Goal: Task Accomplishment & Management: Manage account settings

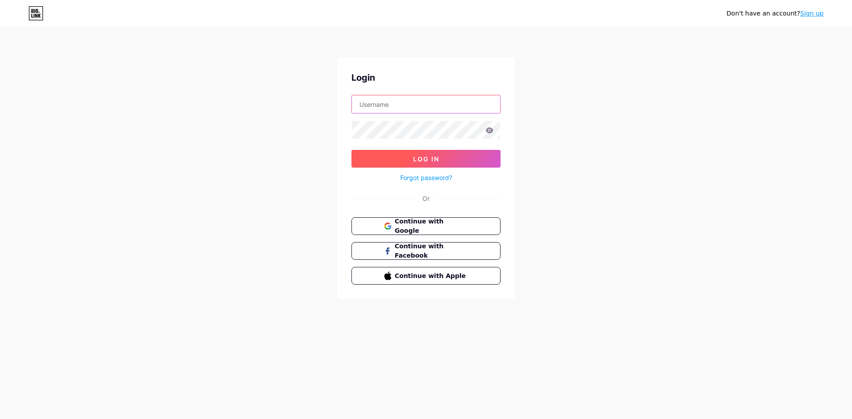
type input "[EMAIL_ADDRESS][DOMAIN_NAME]"
click at [423, 167] on button "Log In" at bounding box center [425, 159] width 149 height 18
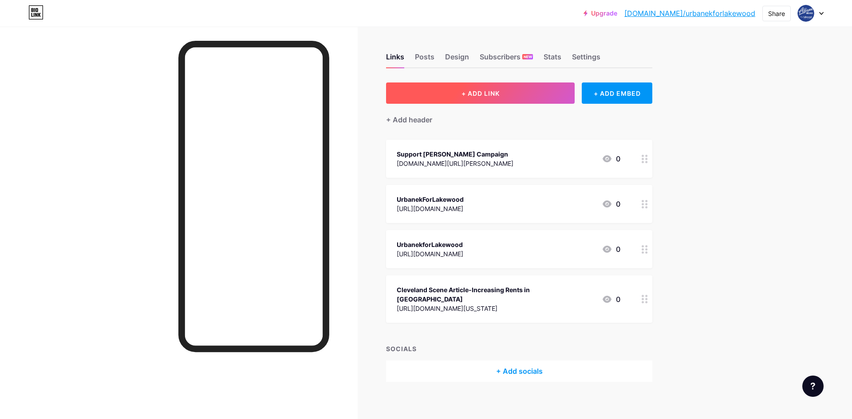
click at [514, 90] on button "+ ADD LINK" at bounding box center [480, 93] width 189 height 21
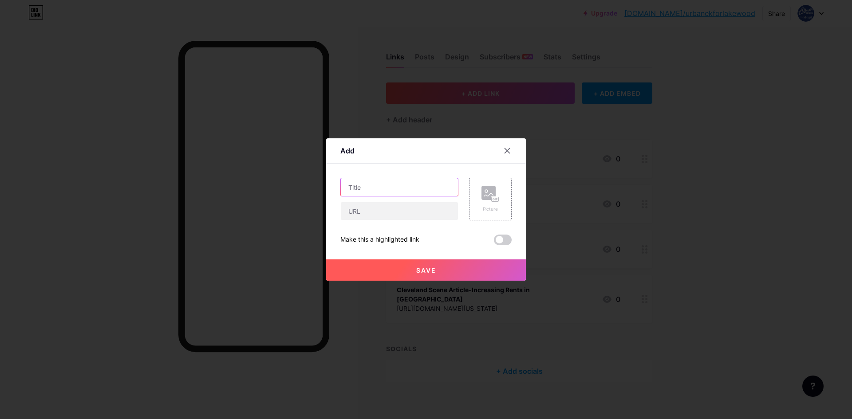
click at [365, 185] on input "text" at bounding box center [399, 187] width 117 height 18
type input "First Energy Townhall"
click at [381, 211] on input "text" at bounding box center [399, 211] width 117 height 18
paste input "[URL][DOMAIN_NAME]"
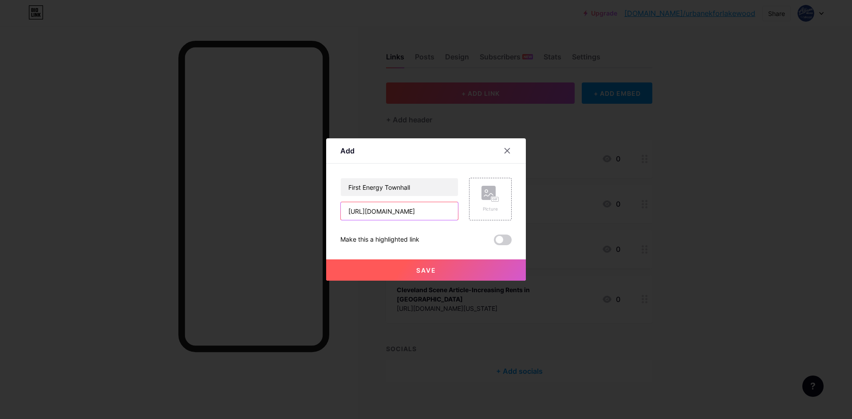
type input "[URL][DOMAIN_NAME]"
click at [431, 267] on span "Save" at bounding box center [426, 271] width 20 height 8
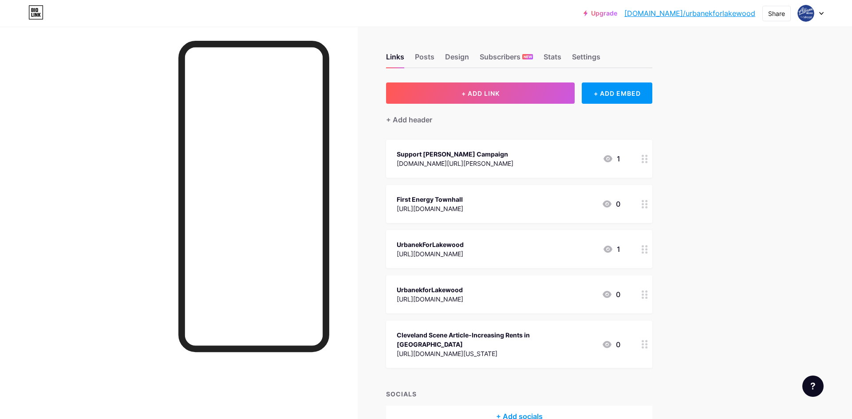
click at [569, 251] on div "UrbanekForLakewood [URL][DOMAIN_NAME] 1" at bounding box center [509, 249] width 224 height 20
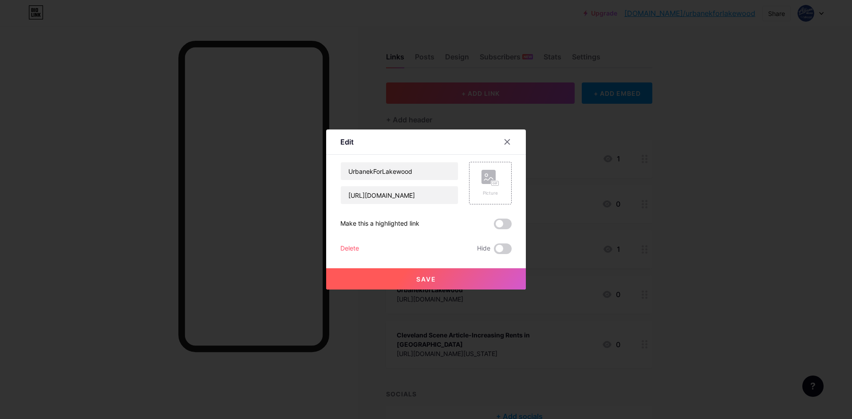
click at [569, 251] on div at bounding box center [426, 209] width 852 height 419
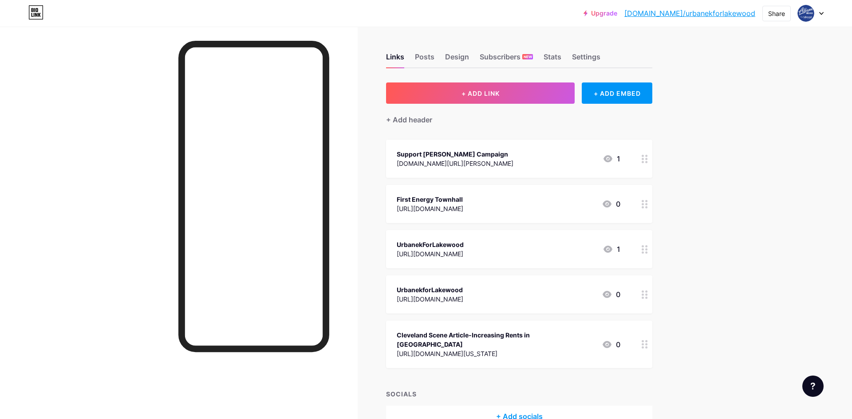
drag, startPoint x: 513, startPoint y: 258, endPoint x: 502, endPoint y: 215, distance: 44.5
click at [502, 215] on span "Support [PERSON_NAME] Campaign [DOMAIN_NAME][URL][PERSON_NAME] 1 First Energy T…" at bounding box center [519, 254] width 266 height 229
click at [692, 245] on div "Upgrade [DOMAIN_NAME]/urbane... [DOMAIN_NAME]/urbanekforlakewood Share Switch a…" at bounding box center [426, 236] width 852 height 472
click at [647, 205] on circle at bounding box center [647, 204] width 2 height 2
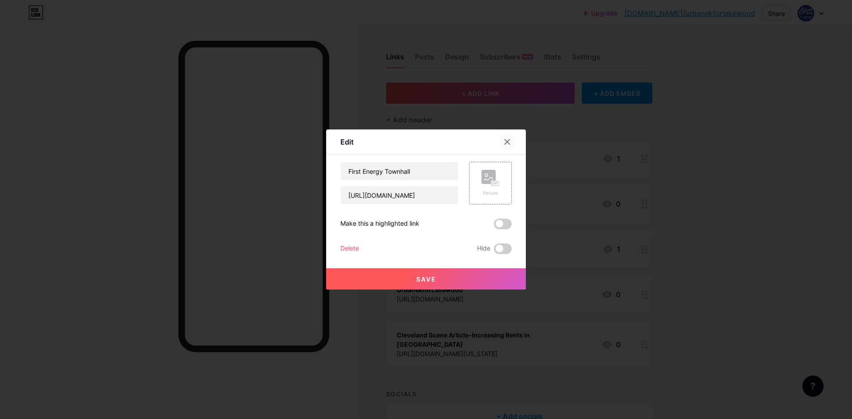
click at [509, 138] on div at bounding box center [507, 142] width 16 height 16
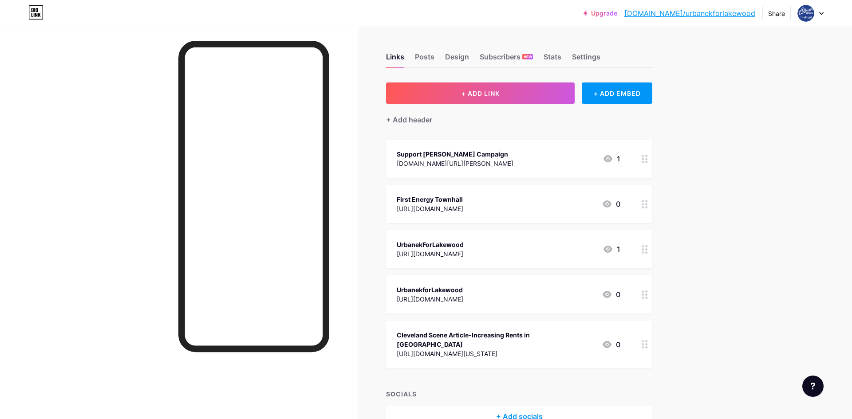
drag, startPoint x: 468, startPoint y: 196, endPoint x: 458, endPoint y: 134, distance: 62.5
click at [458, 134] on div "+ ADD LINK + ADD EMBED + Add header Support [PERSON_NAME] Campaign [DOMAIN_NAME…" at bounding box center [519, 255] width 266 height 345
click at [754, 212] on div "Upgrade [DOMAIN_NAME]/urbane... [DOMAIN_NAME]/urbanekforlakewood Share Switch a…" at bounding box center [426, 236] width 852 height 472
click at [627, 214] on div "First Energy Townhall [URL][DOMAIN_NAME] 0" at bounding box center [519, 204] width 266 height 38
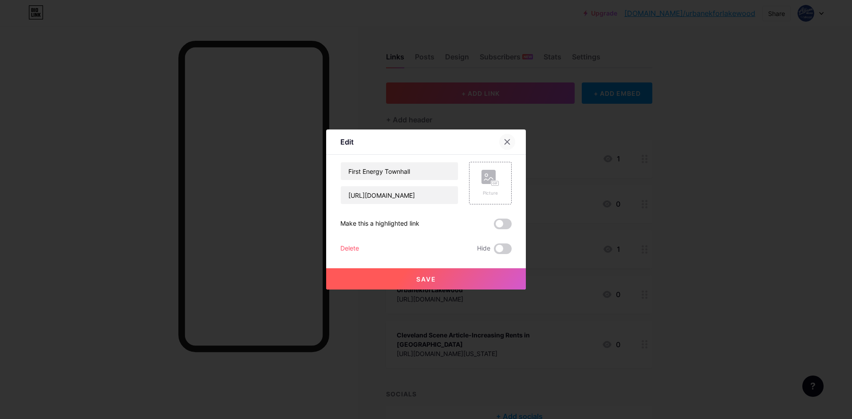
click at [508, 142] on icon at bounding box center [507, 142] width 5 height 5
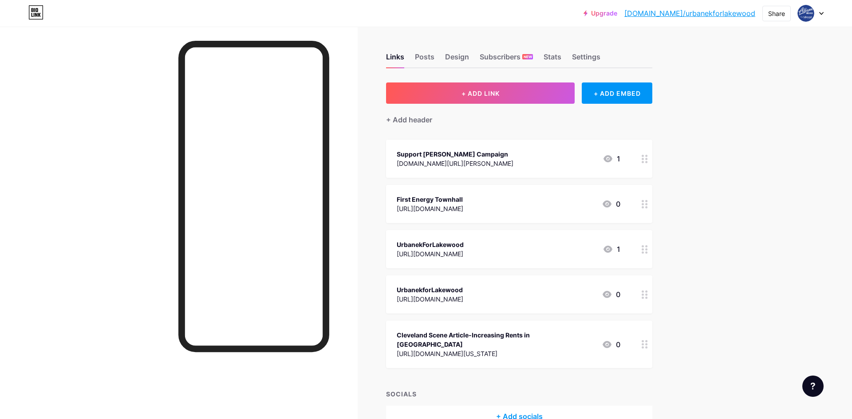
click at [789, 135] on div "Upgrade [DOMAIN_NAME]/urbane... [DOMAIN_NAME]/urbanekforlakewood Share Switch a…" at bounding box center [426, 236] width 852 height 472
click at [771, 17] on div "Share" at bounding box center [776, 13] width 17 height 9
click at [753, 183] on div "Upgrade [DOMAIN_NAME]/urbane... [DOMAIN_NAME]/urbanekforlakewood Share Copy lin…" at bounding box center [426, 236] width 852 height 472
